Goal: Navigation & Orientation: Find specific page/section

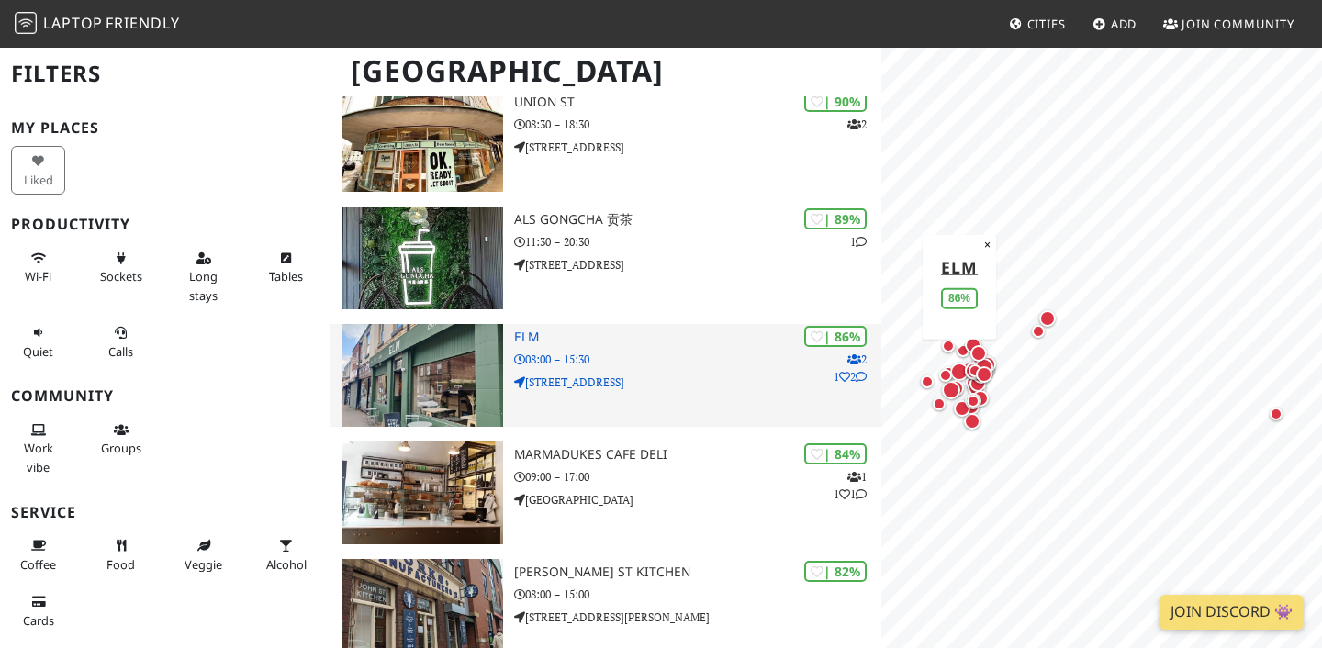
scroll to position [305, 0]
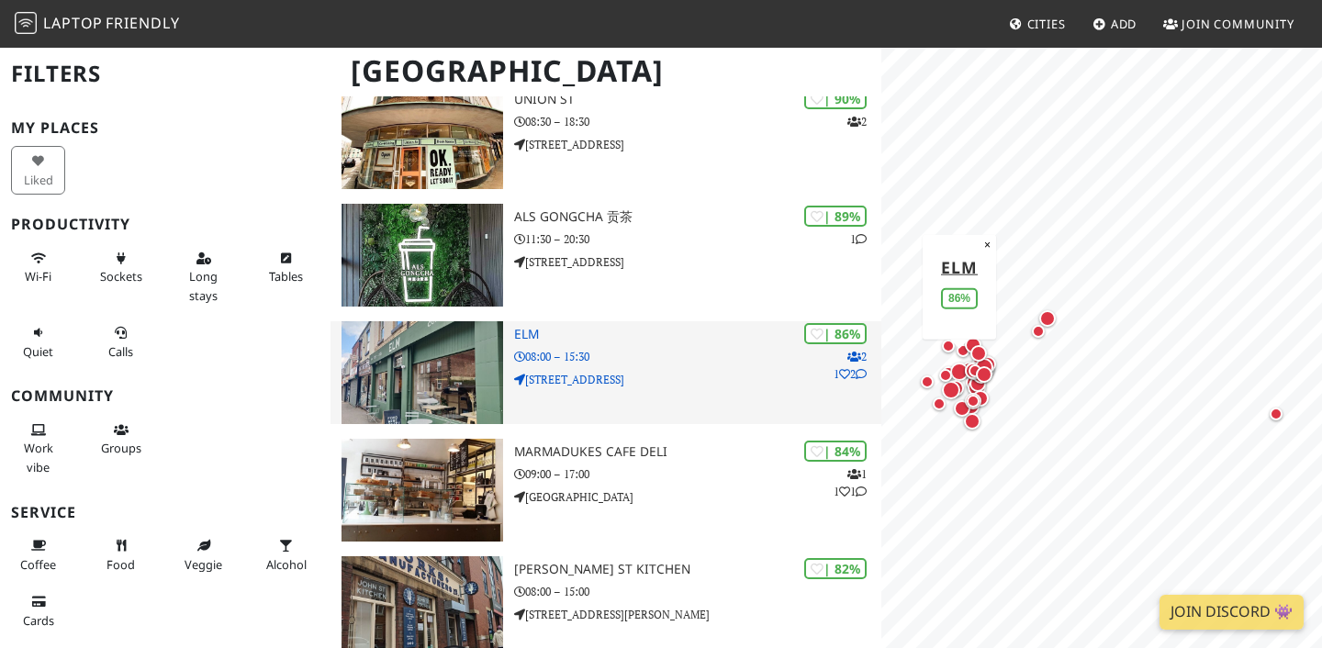
click at [716, 390] on div "| 86% 2 1 2 ELM 08:00 – 15:30 [STREET_ADDRESS]" at bounding box center [697, 372] width 367 height 103
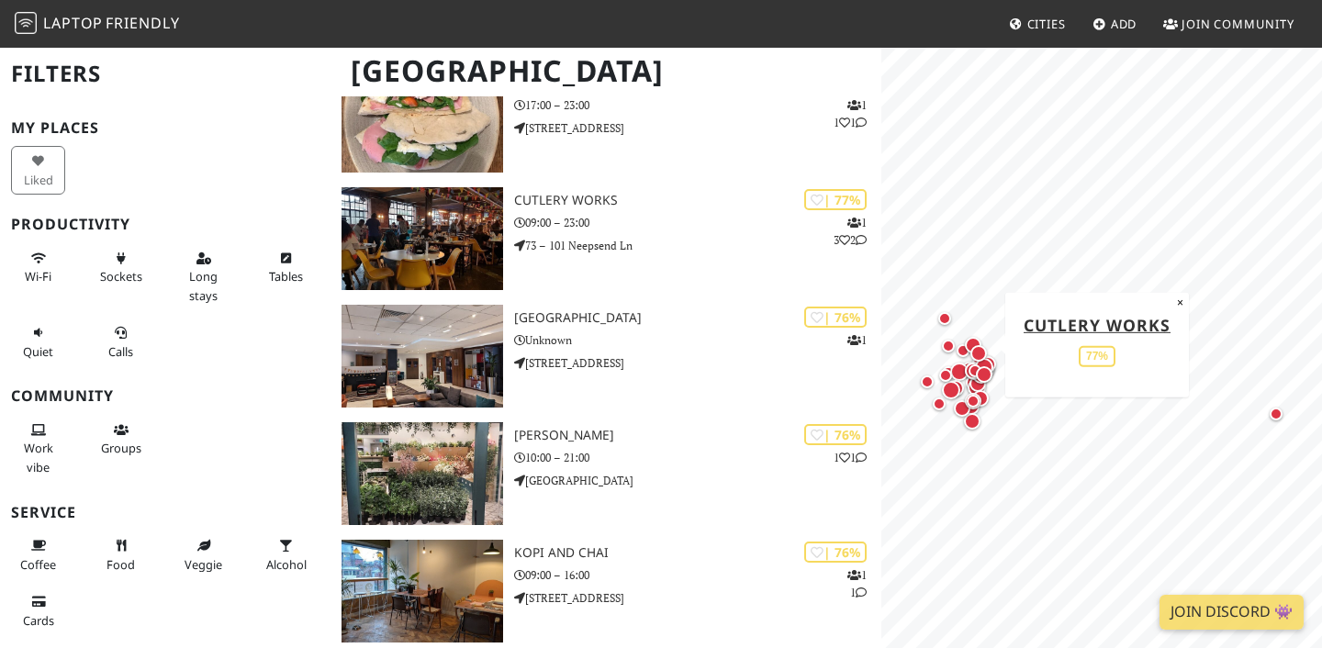
scroll to position [1111, 0]
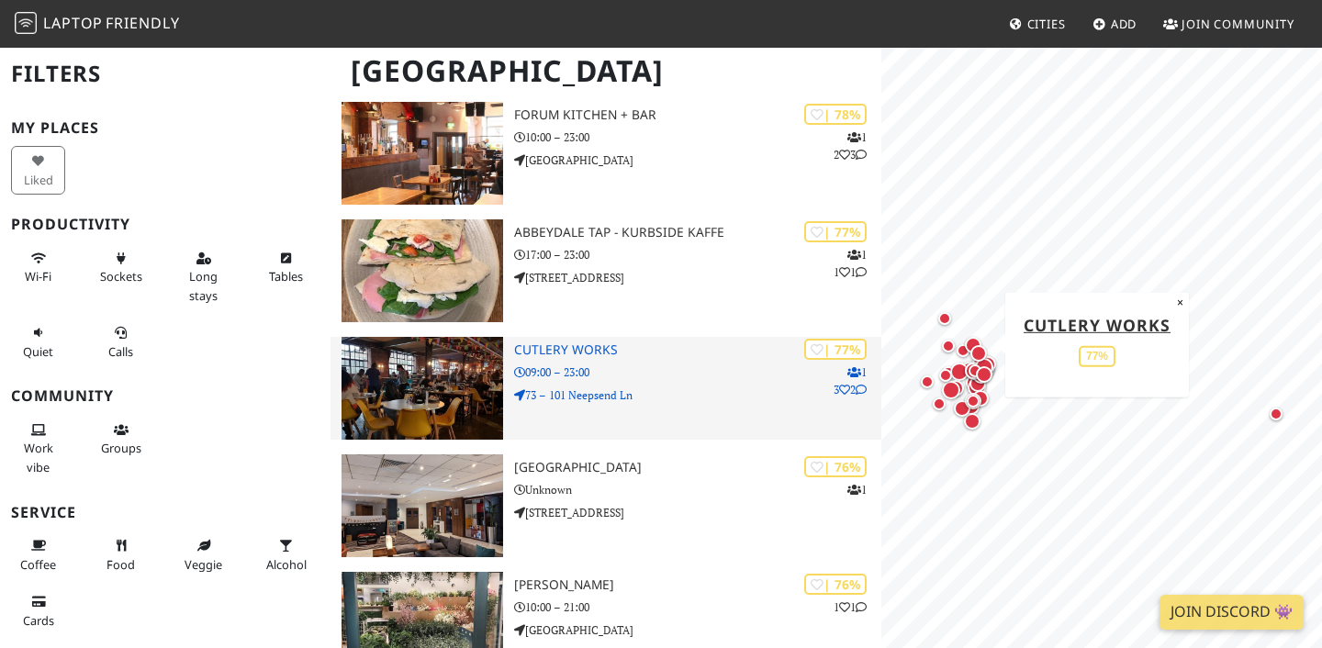
click at [658, 403] on p "73 – 101 Neepsend Ln" at bounding box center [697, 394] width 367 height 17
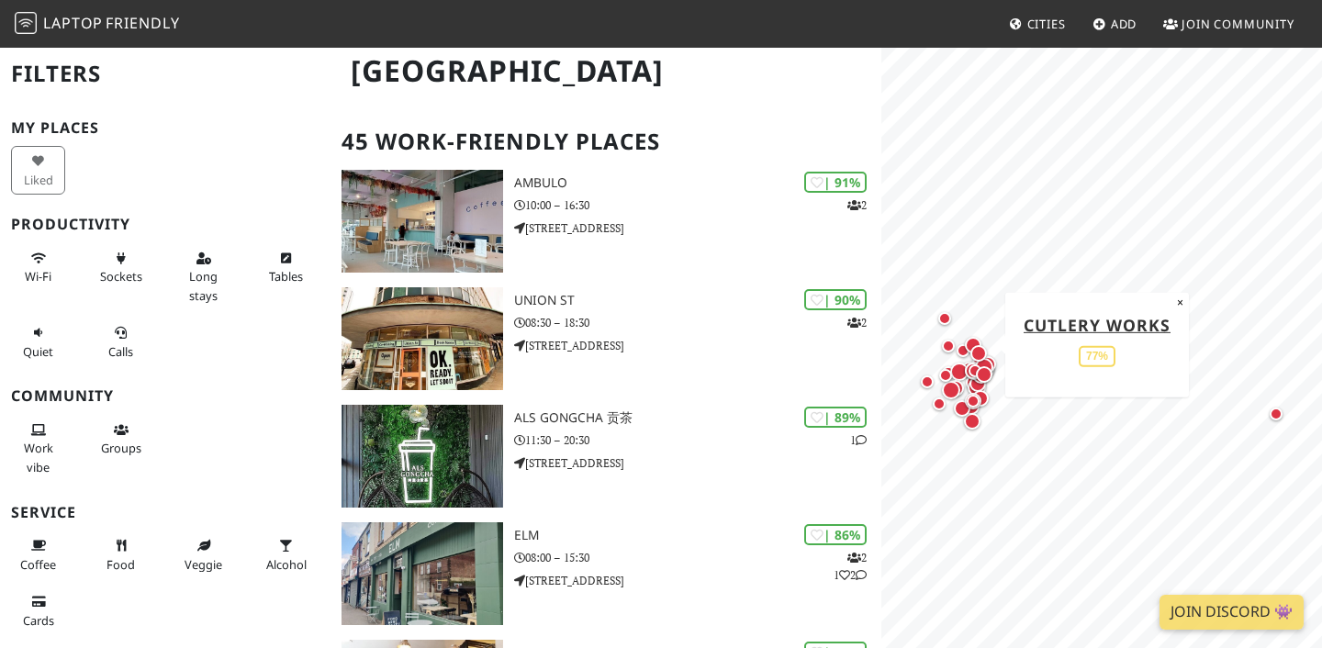
scroll to position [0, 0]
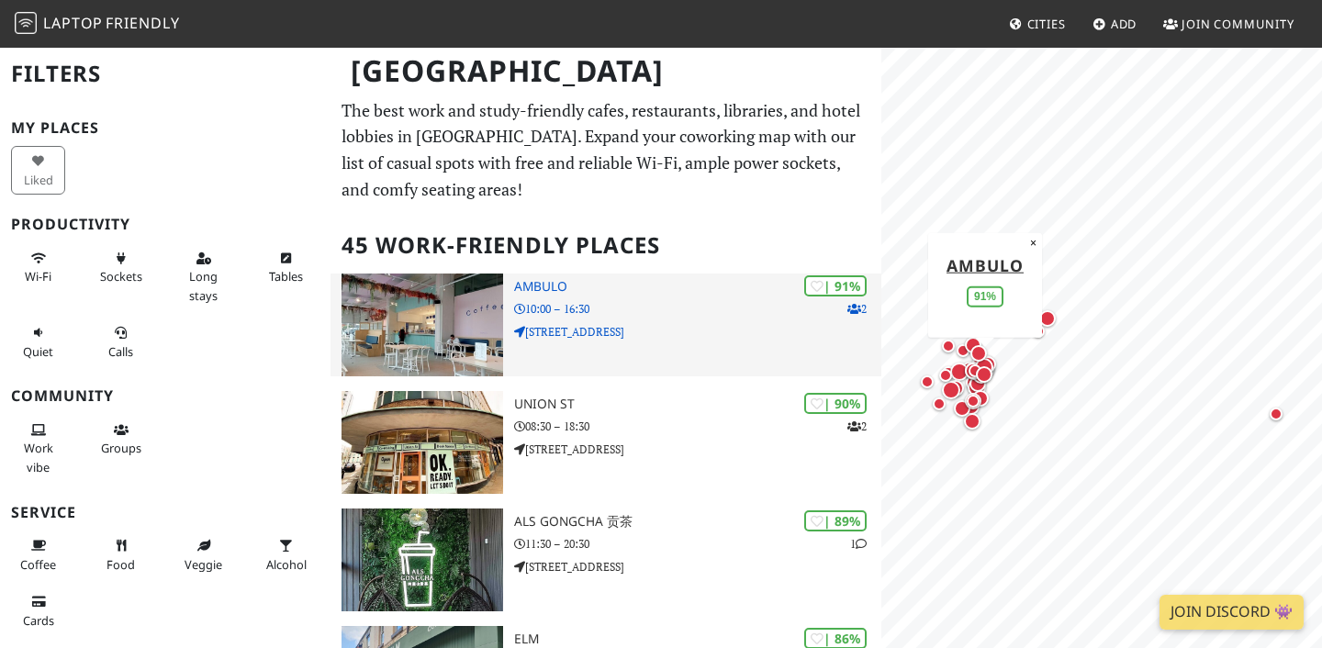
click at [671, 341] on div "| 91% 2 [GEOGRAPHIC_DATA] 10:00 – 16:30 [STREET_ADDRESS]" at bounding box center [697, 324] width 367 height 103
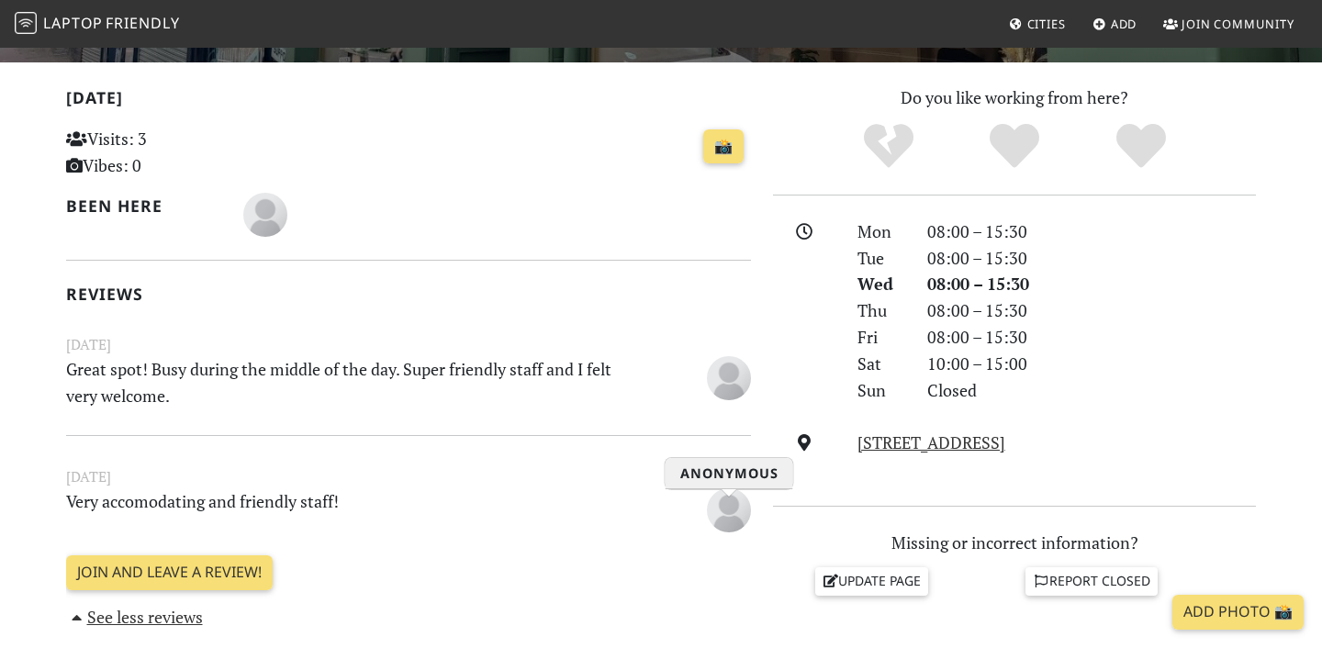
scroll to position [477, 0]
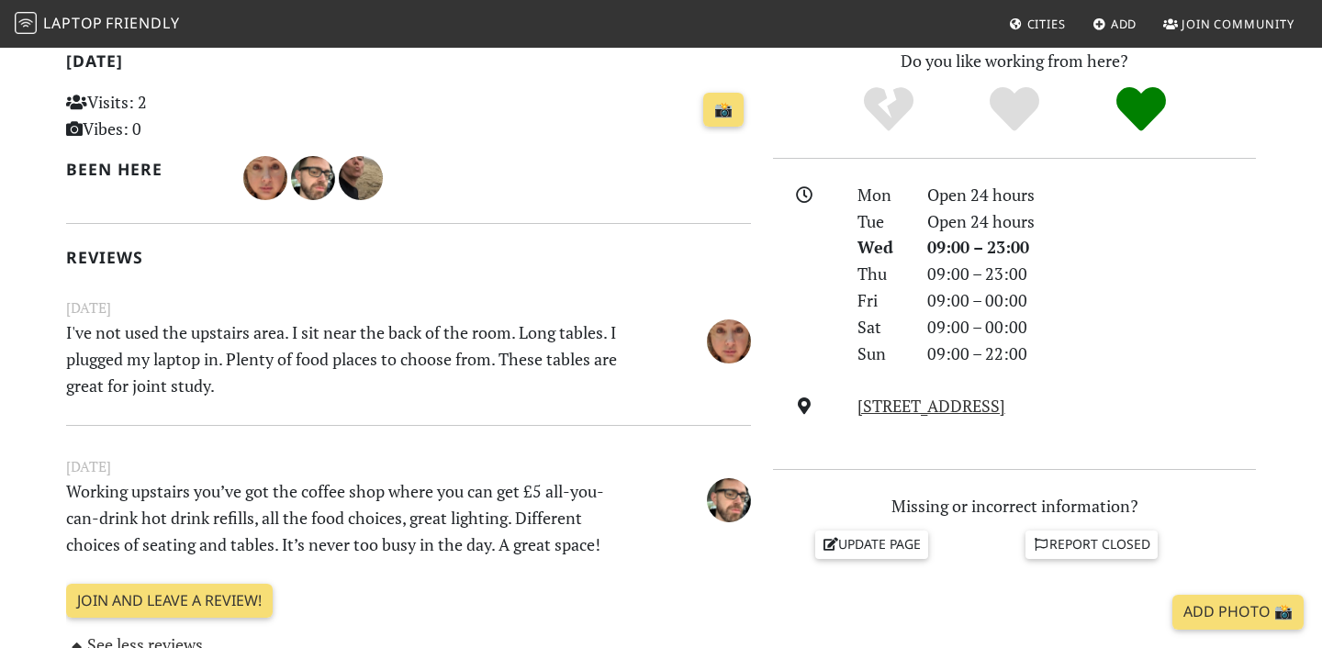
scroll to position [357, 0]
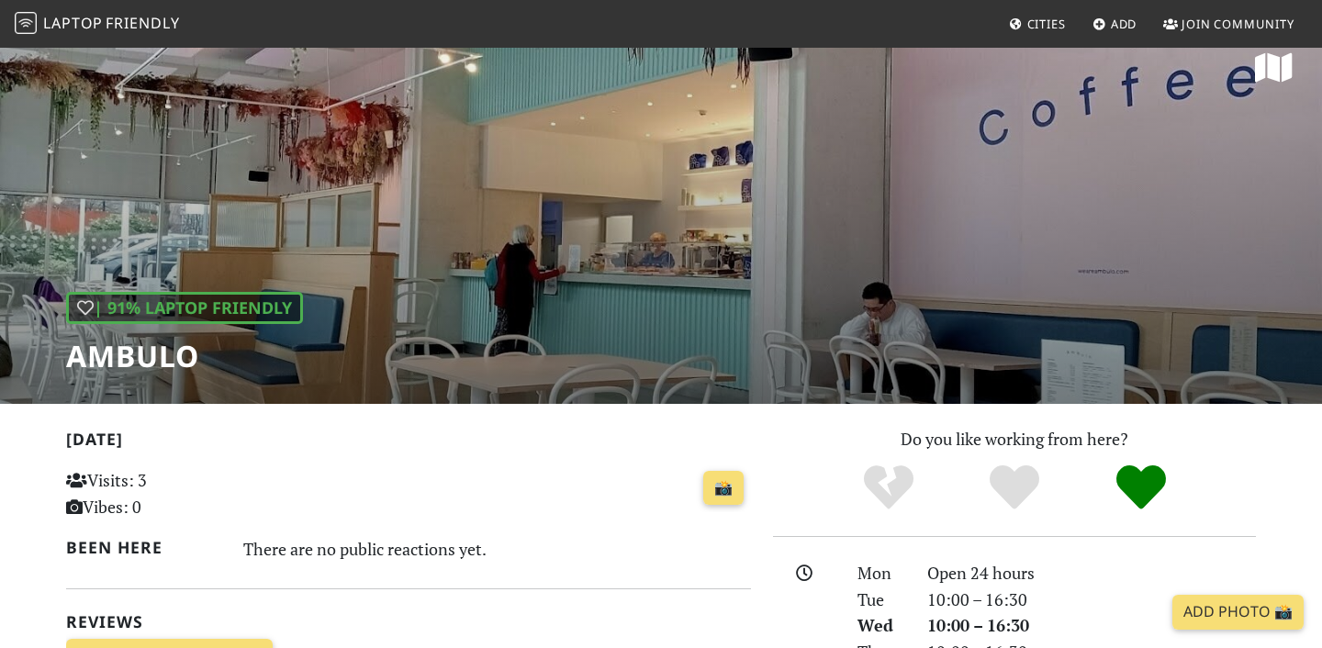
scroll to position [25, 0]
